Goal: Contribute content

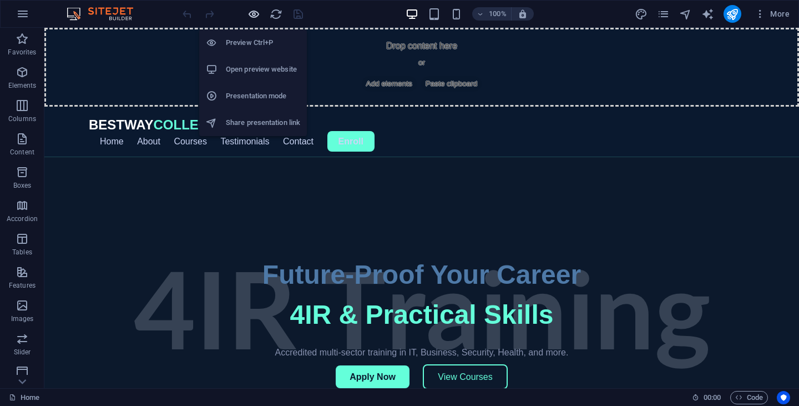
click at [257, 16] on icon "button" at bounding box center [253, 14] width 13 height 13
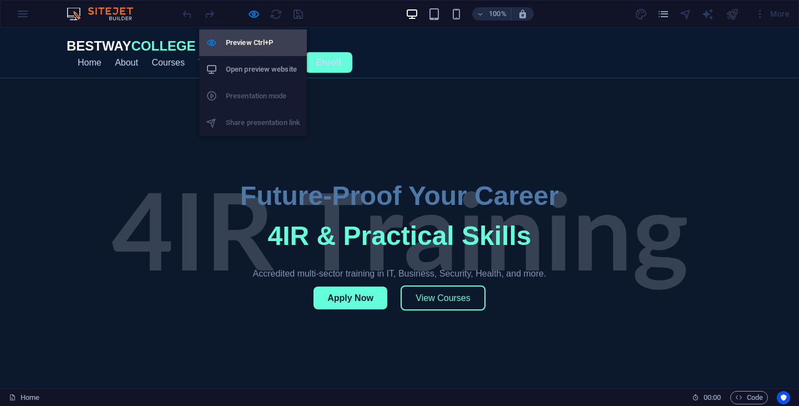
click at [256, 42] on h6 "Preview Ctrl+P" at bounding box center [263, 42] width 74 height 13
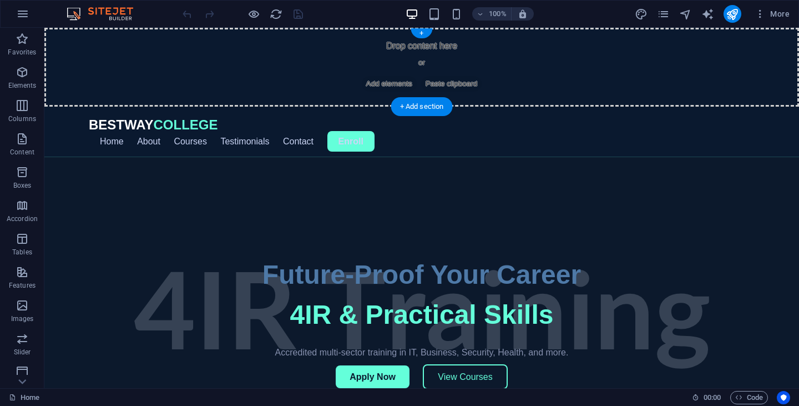
click at [511, 73] on div "Drop content here or Add elements Paste clipboard" at bounding box center [421, 67] width 755 height 79
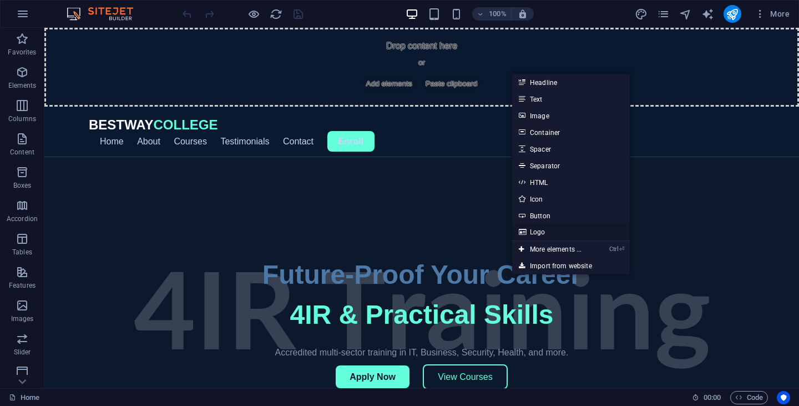
click at [533, 232] on link "Logo" at bounding box center [571, 232] width 118 height 17
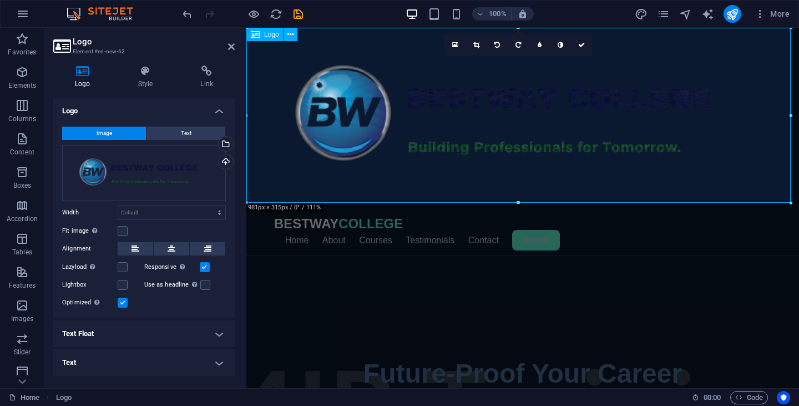
click at [357, 113] on div at bounding box center [522, 117] width 553 height 178
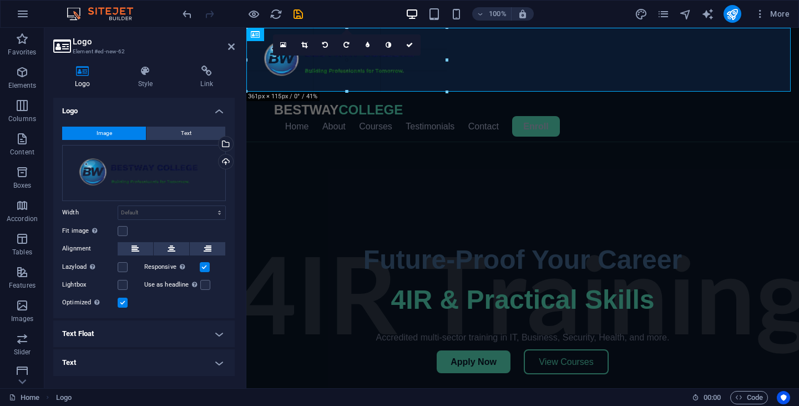
drag, startPoint x: 547, startPoint y: 171, endPoint x: 446, endPoint y: 77, distance: 137.8
type input "363"
select select "px"
click at [390, 66] on div at bounding box center [522, 60] width 553 height 65
click at [171, 248] on icon at bounding box center [172, 248] width 8 height 13
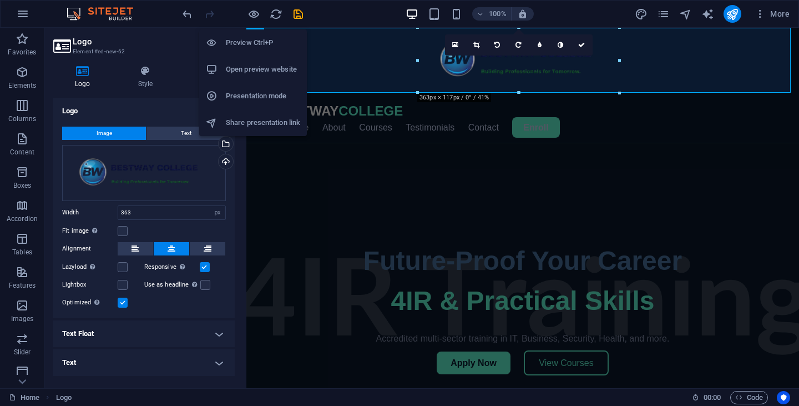
click at [254, 73] on h6 "Open preview website" at bounding box center [263, 69] width 74 height 13
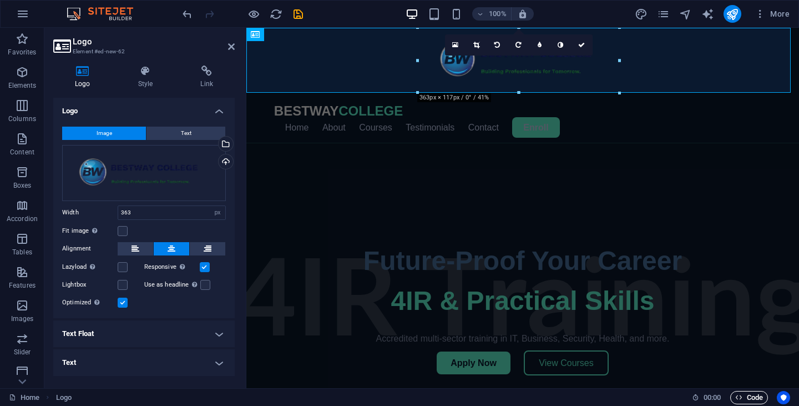
click at [753, 396] on span "Code" at bounding box center [749, 397] width 28 height 13
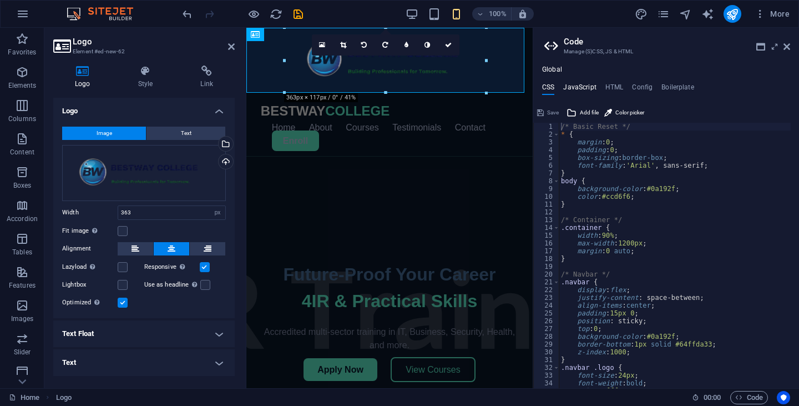
click at [587, 89] on h4 "JavaScript" at bounding box center [579, 89] width 33 height 12
type textarea "// Accordion functionality"
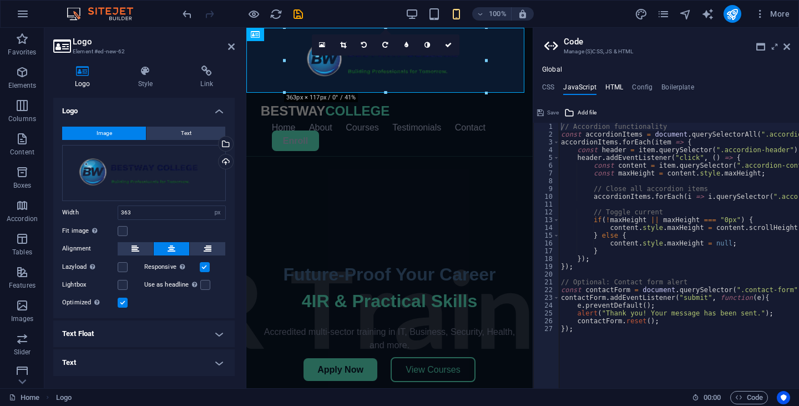
click at [617, 89] on h4 "HTML" at bounding box center [614, 89] width 18 height 12
type textarea "<a href="#main-content" class="wv-link-content button">Skip to main content</a>"
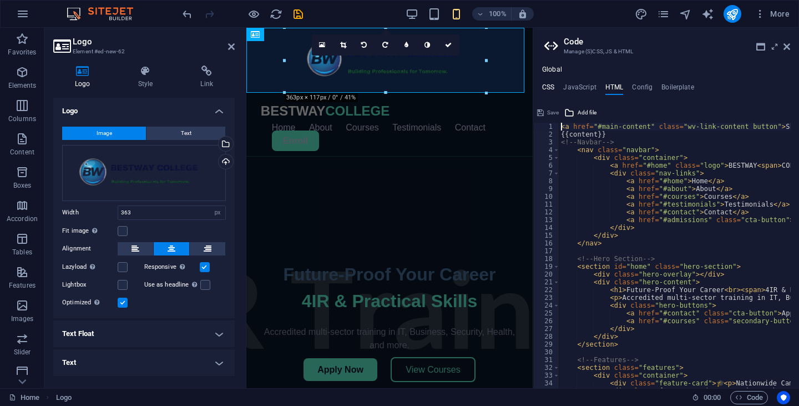
click at [553, 87] on h4 "CSS" at bounding box center [548, 89] width 12 height 12
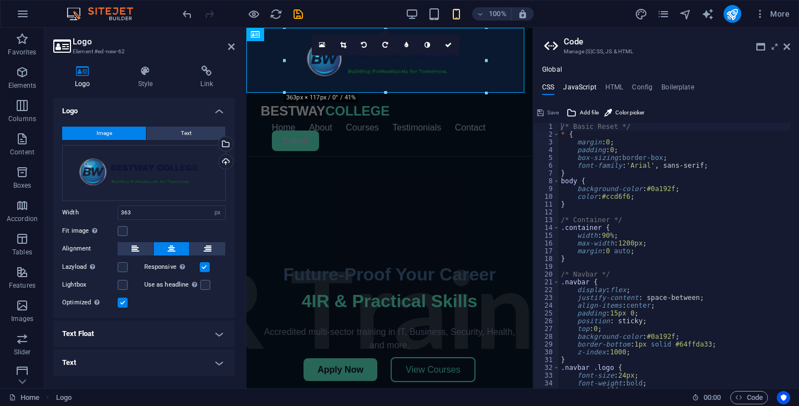
click at [580, 88] on h4 "JavaScript" at bounding box center [579, 89] width 33 height 12
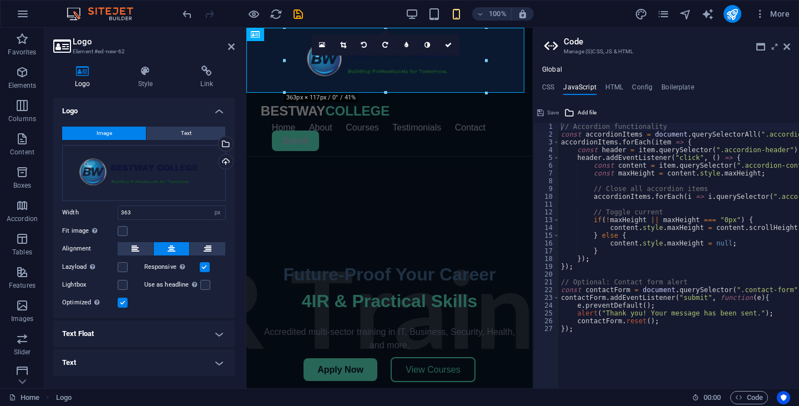
click at [792, 48] on aside "Code Manage (S)CSS, JS & HTML Global CSS JavaScript HTML Config Boilerplate /* …" at bounding box center [666, 208] width 266 height 360
click at [786, 48] on icon at bounding box center [787, 46] width 7 height 9
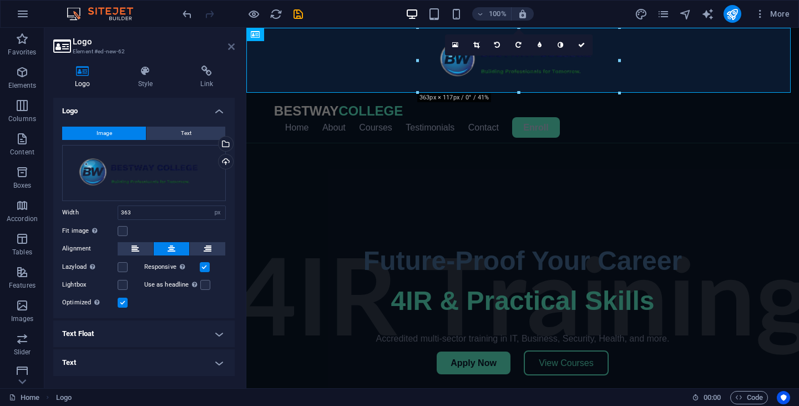
click at [233, 47] on icon at bounding box center [231, 46] width 7 height 9
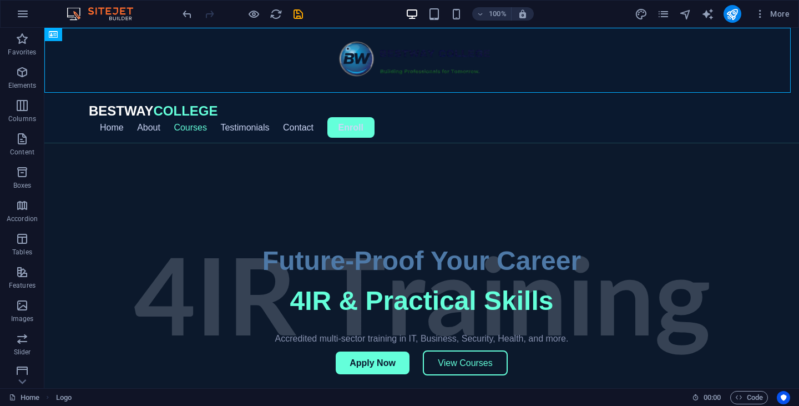
click at [195, 129] on link "Courses" at bounding box center [190, 127] width 33 height 9
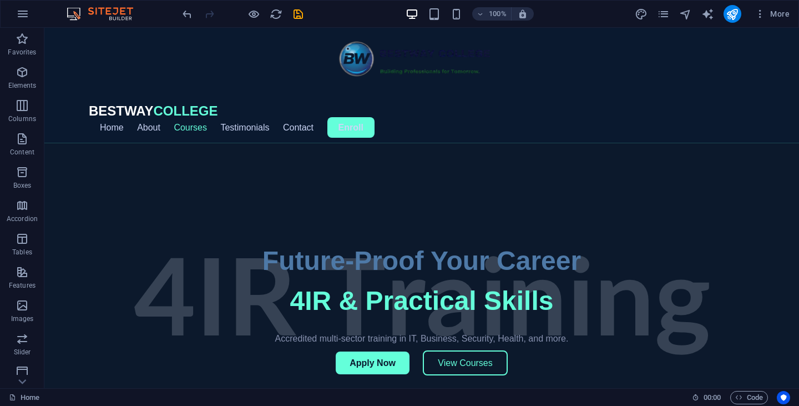
click at [195, 129] on link "Courses" at bounding box center [190, 127] width 33 height 9
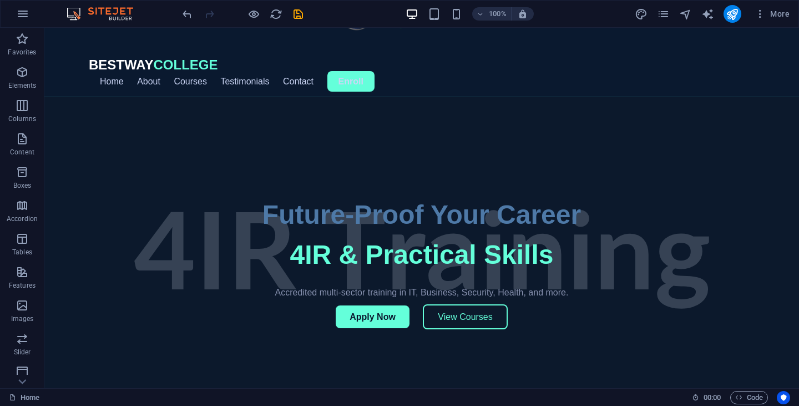
scroll to position [55, 0]
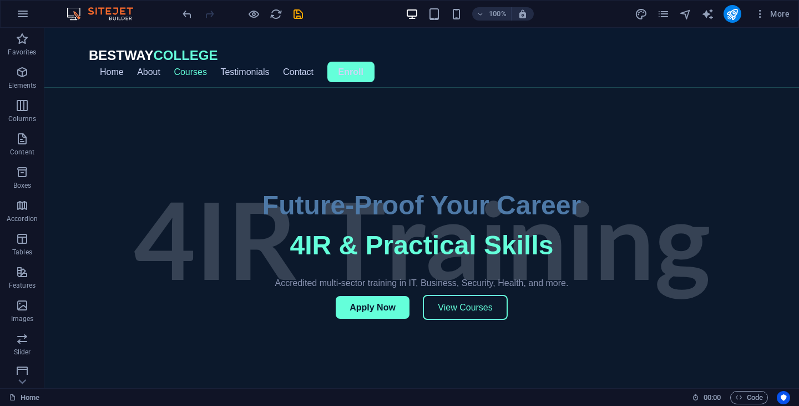
click at [196, 74] on link "Courses" at bounding box center [190, 71] width 33 height 9
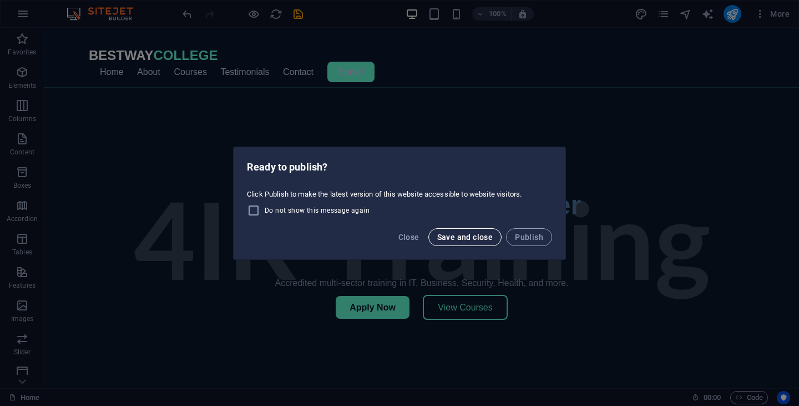
click at [474, 239] on span "Save and close" at bounding box center [465, 237] width 56 height 9
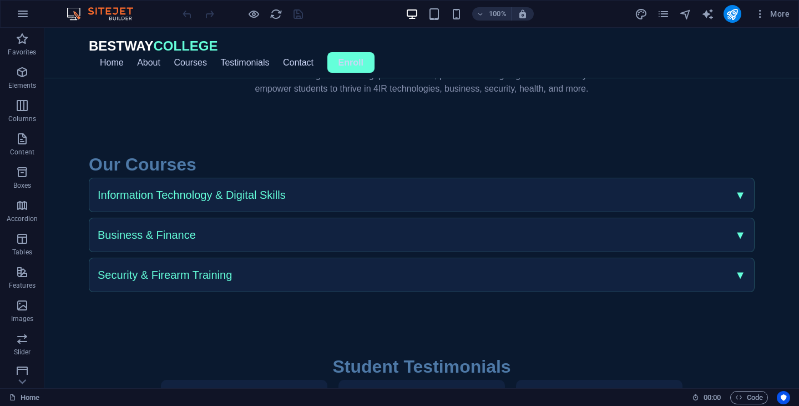
scroll to position [777, 0]
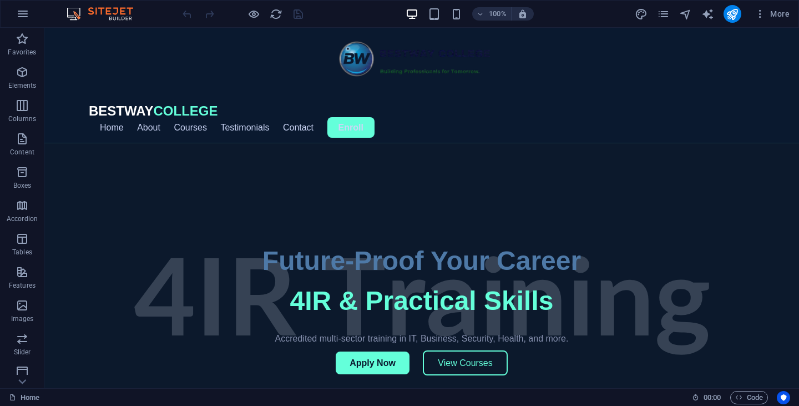
click at [123, 182] on div at bounding box center [421, 305] width 755 height 324
